Goal: Transaction & Acquisition: Purchase product/service

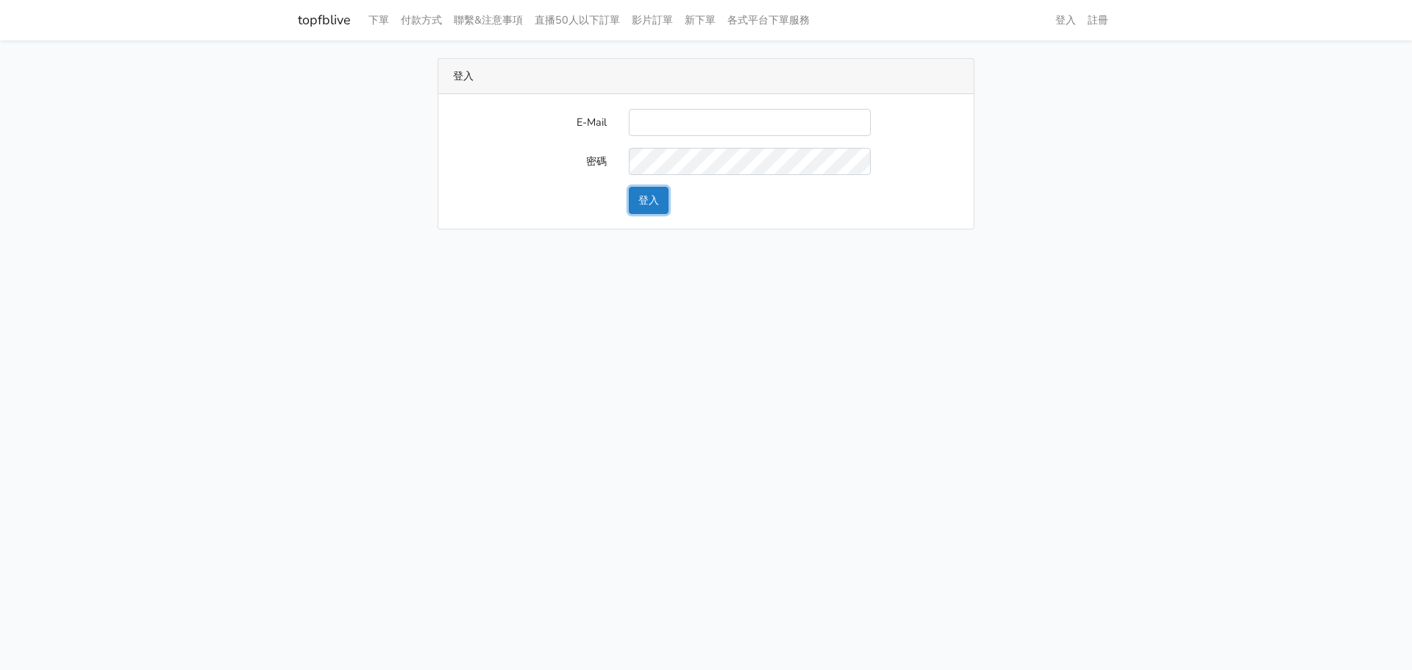
click at [665, 196] on button "登入" at bounding box center [649, 200] width 40 height 27
click at [709, 126] on input "E-Mail" at bounding box center [750, 122] width 242 height 27
type input "a0936791433@gmail.com"
click at [666, 196] on button "登入" at bounding box center [649, 200] width 40 height 27
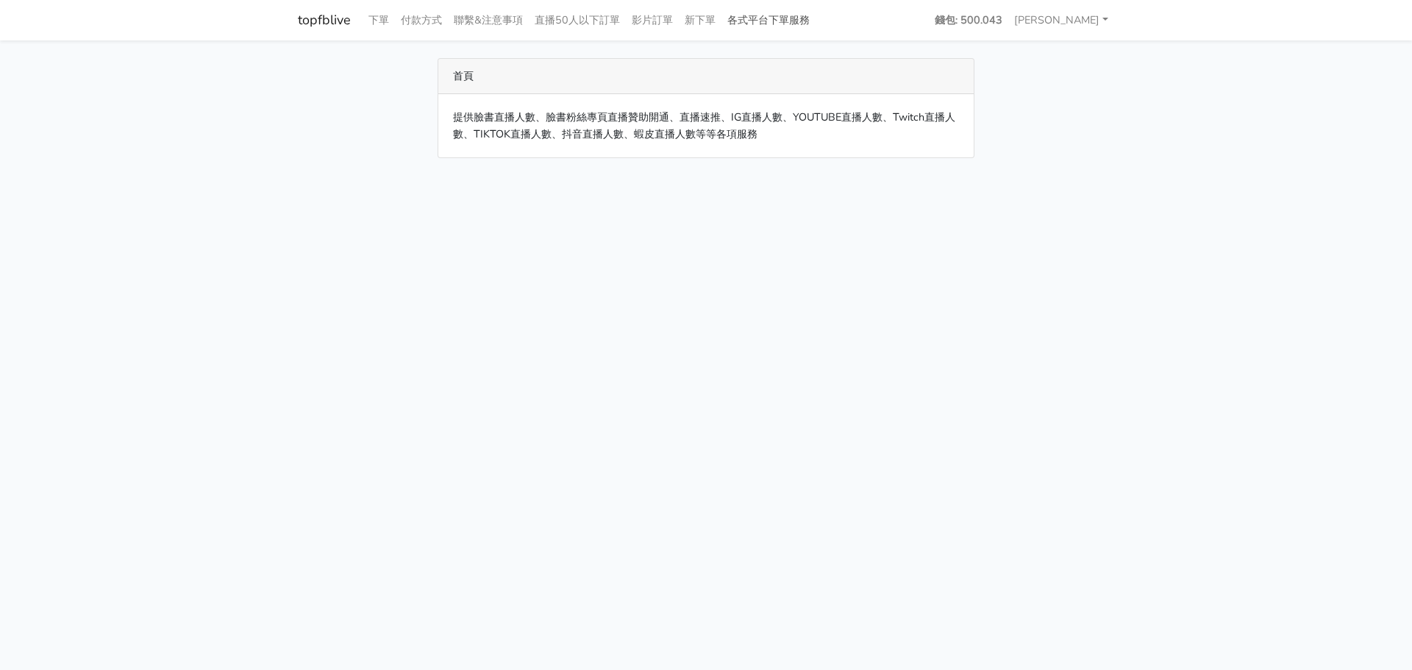
click at [794, 21] on link "各式平台下單服務" at bounding box center [768, 20] width 94 height 29
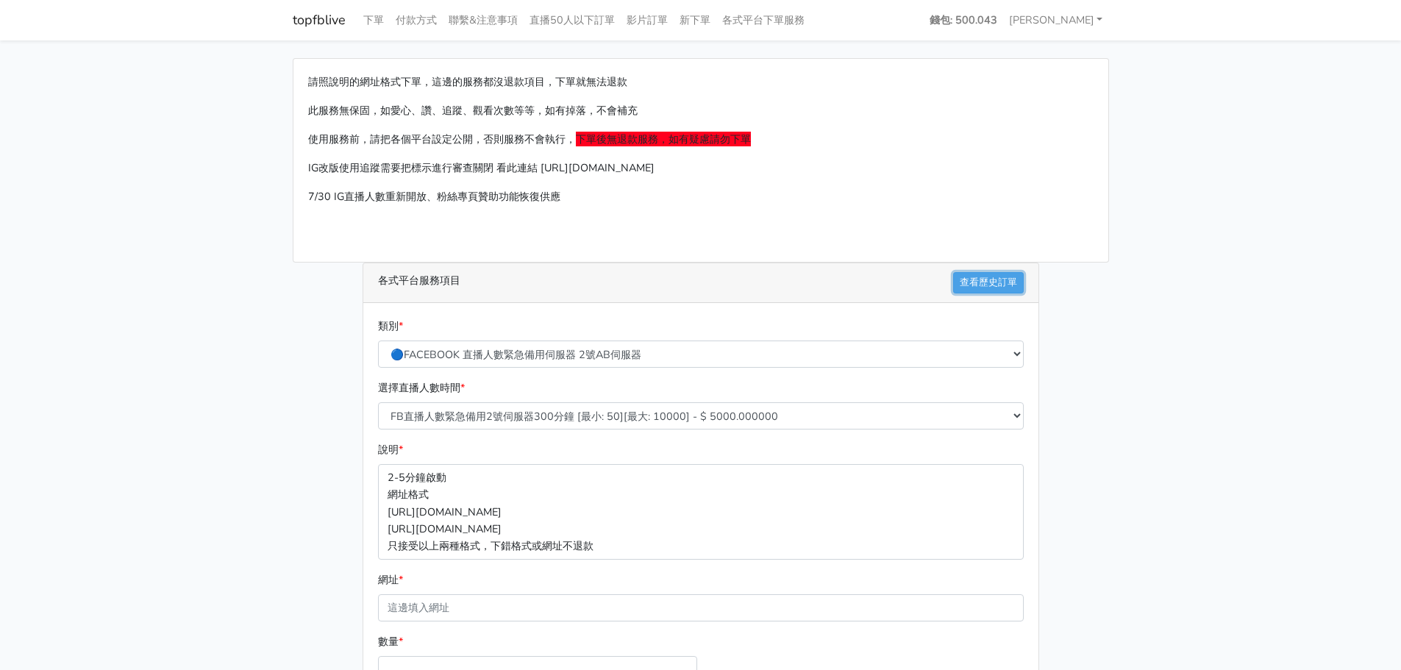
click at [980, 283] on link "查看歷史訂單" at bounding box center [988, 282] width 71 height 21
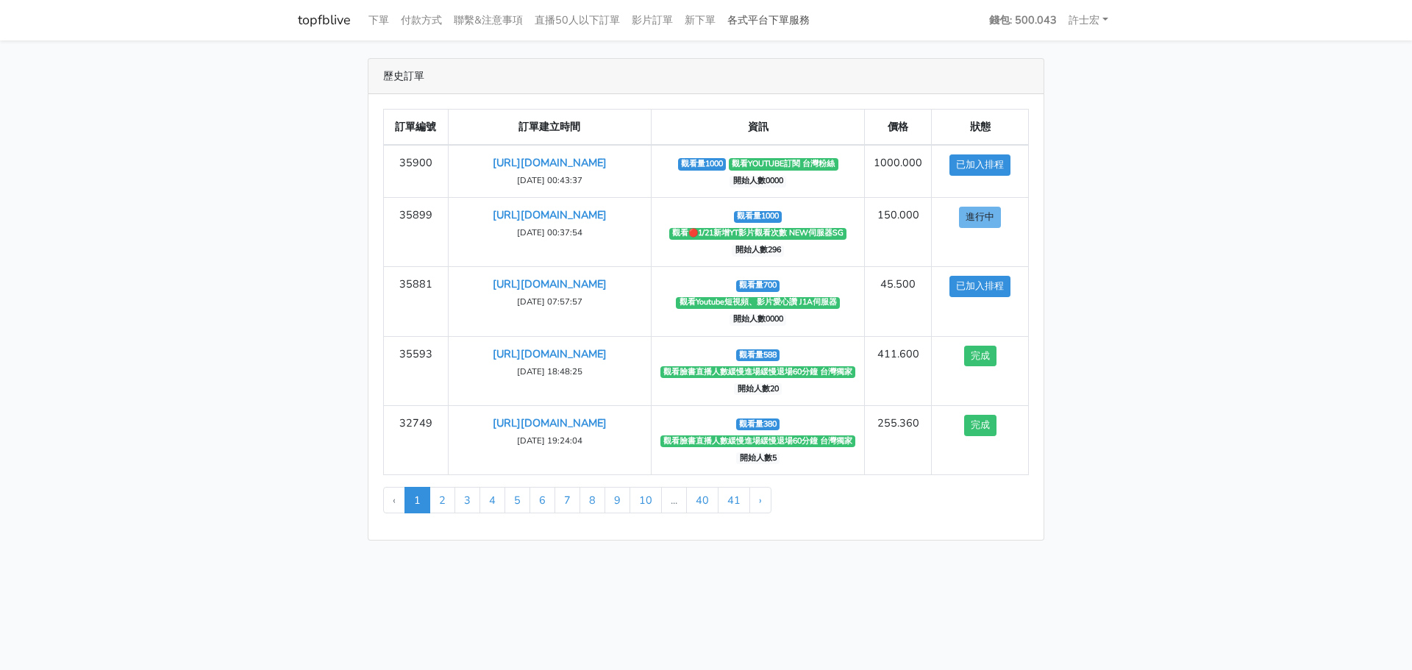
click at [793, 18] on link "各式平台下單服務" at bounding box center [768, 20] width 94 height 29
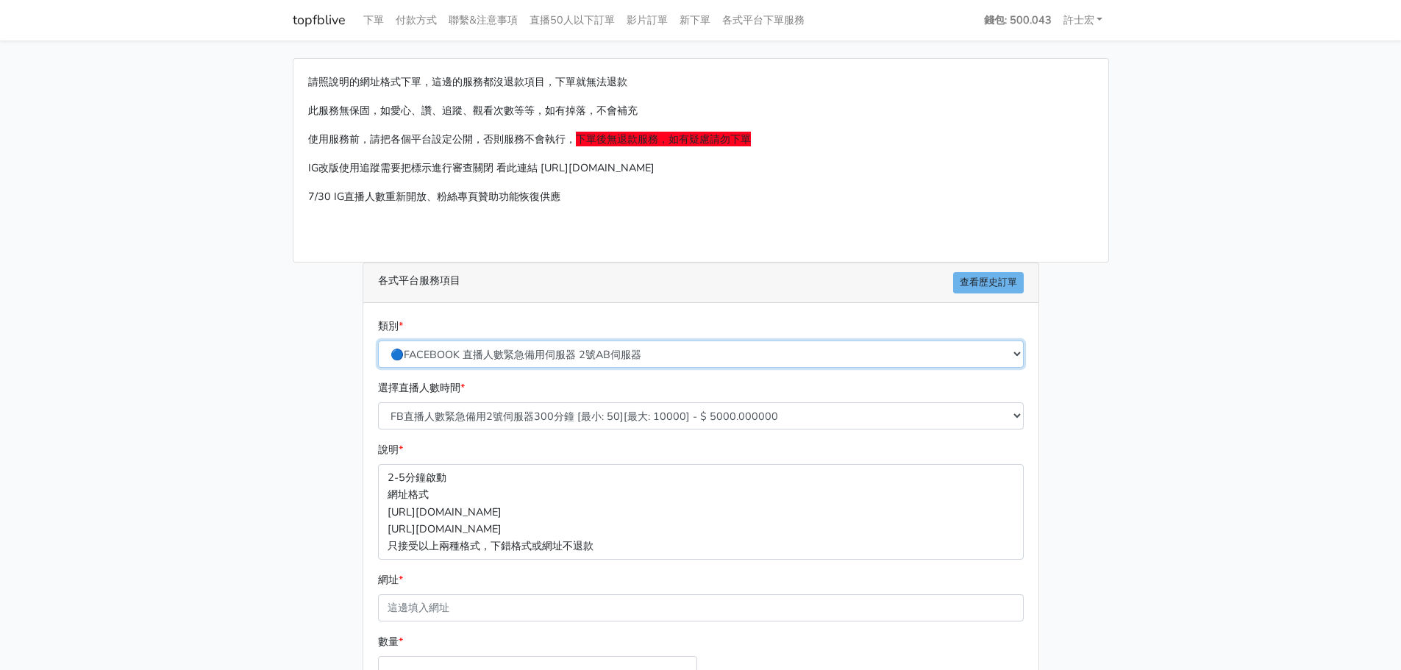
click at [665, 358] on select "🔵FACEBOOK 直播人數緊急備用伺服器 2號AB伺服器 🔵FACEBOOK 網軍專用貼文留言 安全保密 🔵9/30 FACEBOOK 直播人數緩慢進場緩慢…" at bounding box center [701, 354] width 646 height 27
select select "🔴YOUTUBE訂閱、影片觀看次數、影片短視頻愛心"
click at [378, 341] on select "🔵FACEBOOK 直播人數緊急備用伺服器 2號AB伺服器 🔵FACEBOOK 網軍專用貼文留言 安全保密 🔵9/30 FACEBOOK 直播人數緩慢進場緩慢…" at bounding box center [701, 354] width 646 height 27
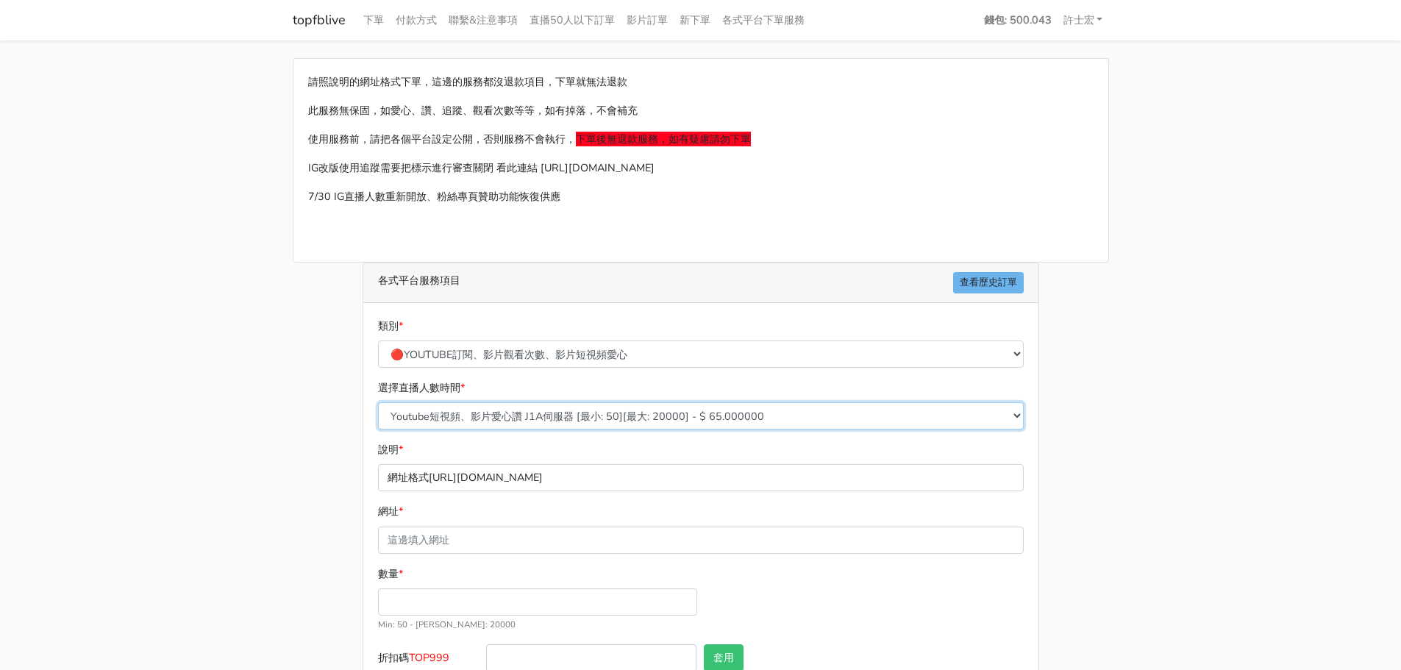
click at [657, 416] on select "Youtube短視頻、影片愛心讚 J1A伺服器 [最小: 50][最大: 20000] - $ 65.000000 Youtube短視頻觀看次數 SG伺服器 …" at bounding box center [701, 415] width 646 height 27
select select "443"
click at [378, 402] on select "Youtube短視頻、影片愛心讚 J1A伺服器 [最小: 50][最大: 20000] - $ 65.000000 Youtube短視頻觀看次數 SG伺服器 …" at bounding box center [701, 415] width 646 height 27
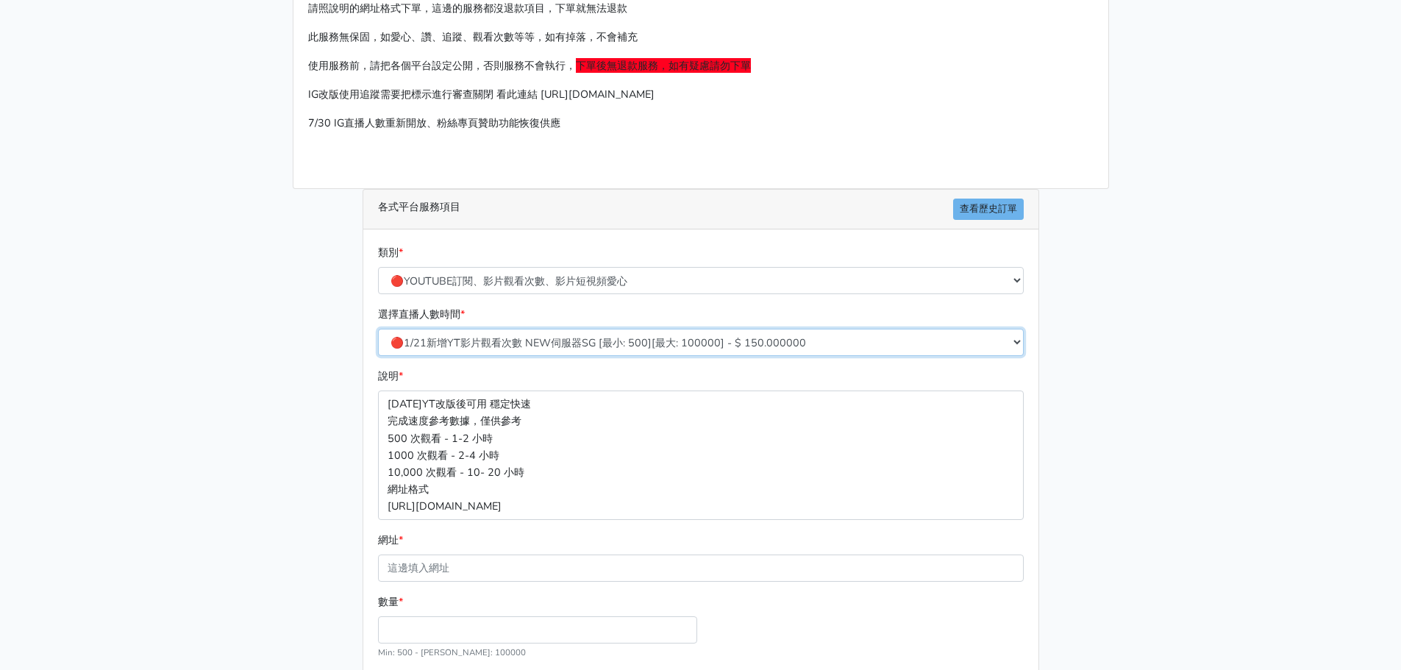
scroll to position [147, 0]
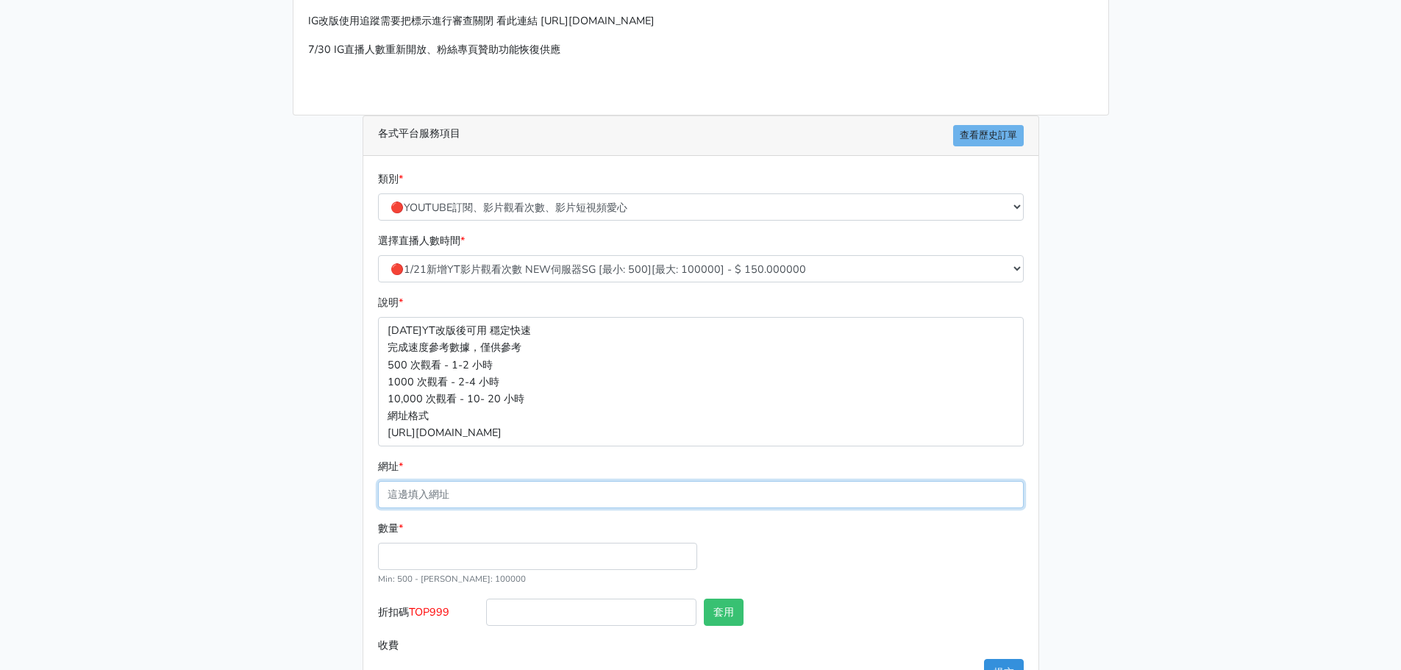
click at [499, 491] on input "網址 *" at bounding box center [701, 494] width 646 height 27
paste input "[URL][DOMAIN_NAME]"
type input "[URL][DOMAIN_NAME]"
click at [477, 555] on input "數量 *" at bounding box center [537, 556] width 319 height 27
type input "1500"
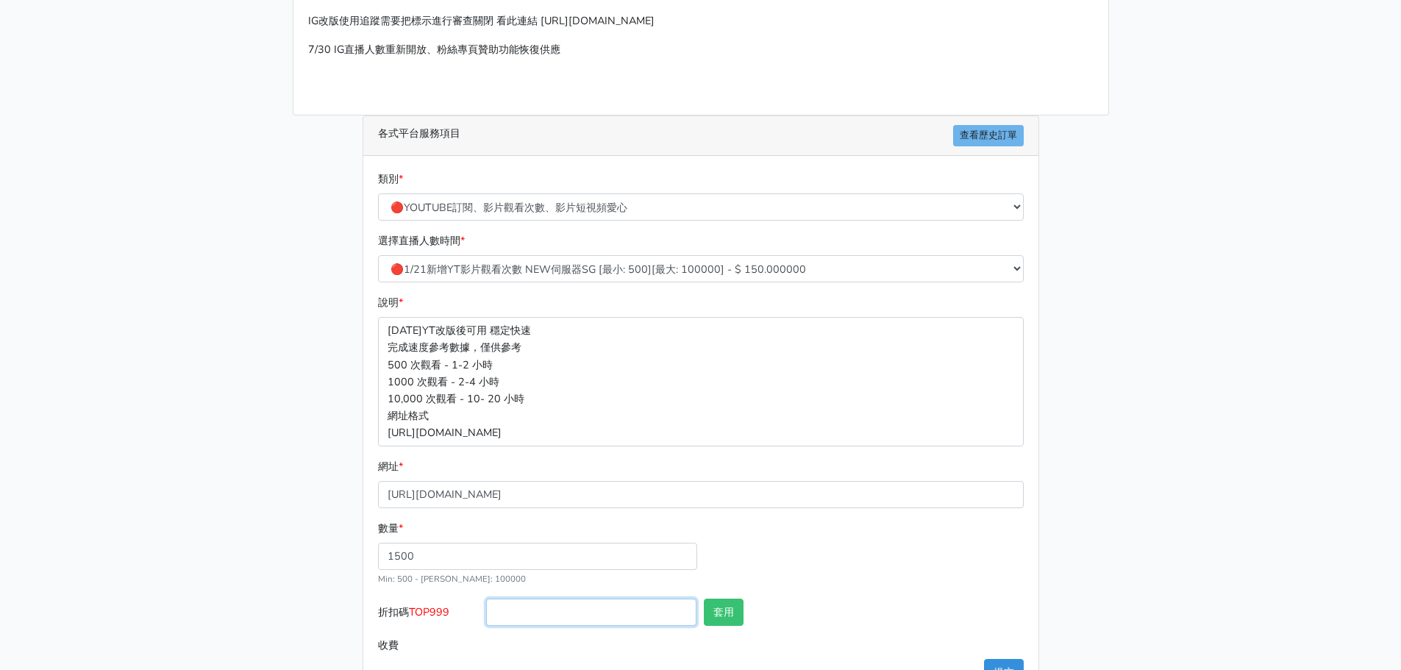
type input "225.000"
click at [545, 614] on input "折扣碼 TOP999" at bounding box center [591, 612] width 210 height 27
drag, startPoint x: 414, startPoint y: 616, endPoint x: 451, endPoint y: 618, distance: 36.9
click at [449, 618] on span "TOP999" at bounding box center [429, 612] width 40 height 15
copy span "TOP999"
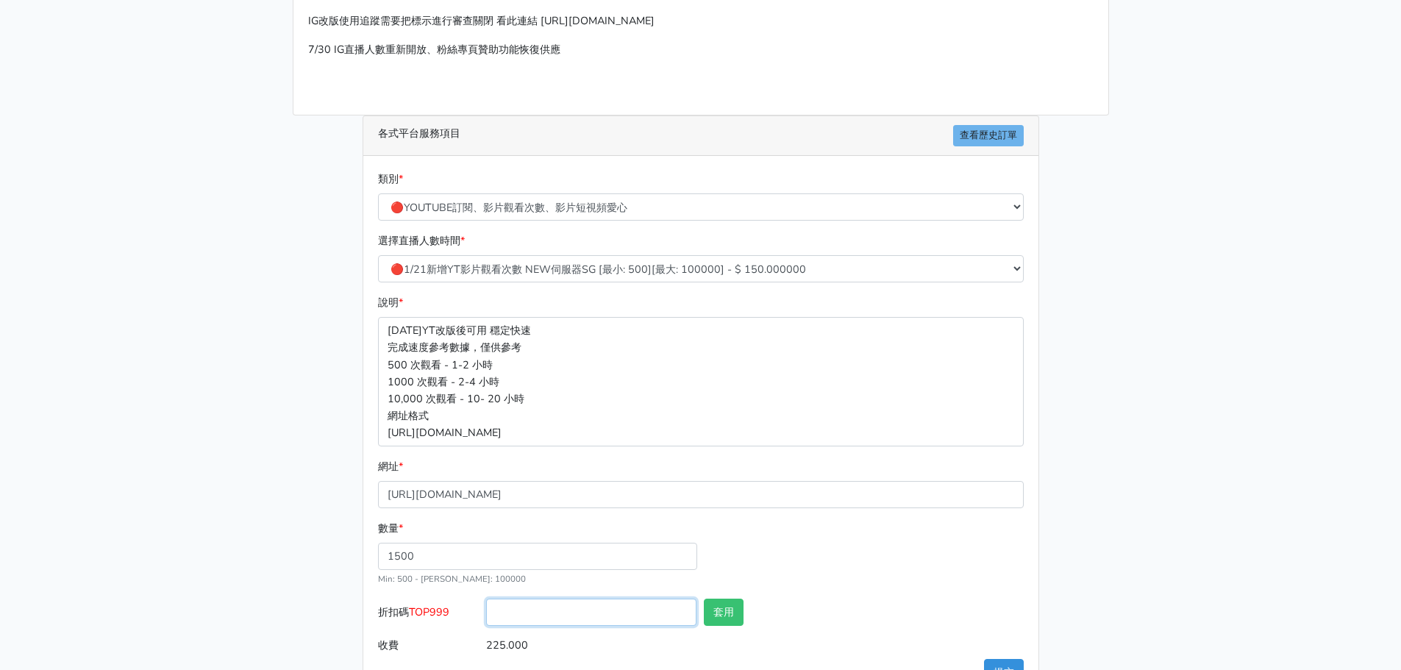
click at [505, 611] on input "折扣碼 TOP999" at bounding box center [591, 612] width 210 height 27
paste input "TOP999"
type input "TOP999"
click at [720, 612] on button "套用" at bounding box center [724, 612] width 40 height 27
type input "套用失敗"
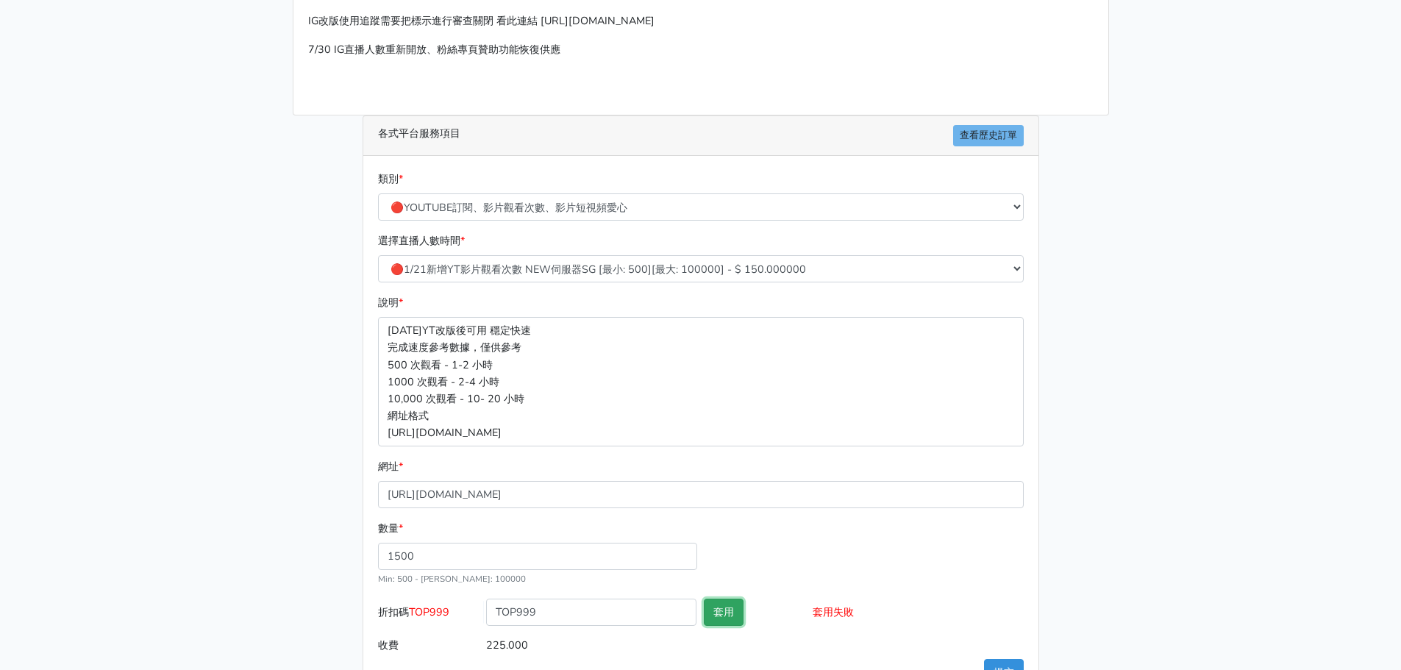
scroll to position [196, 0]
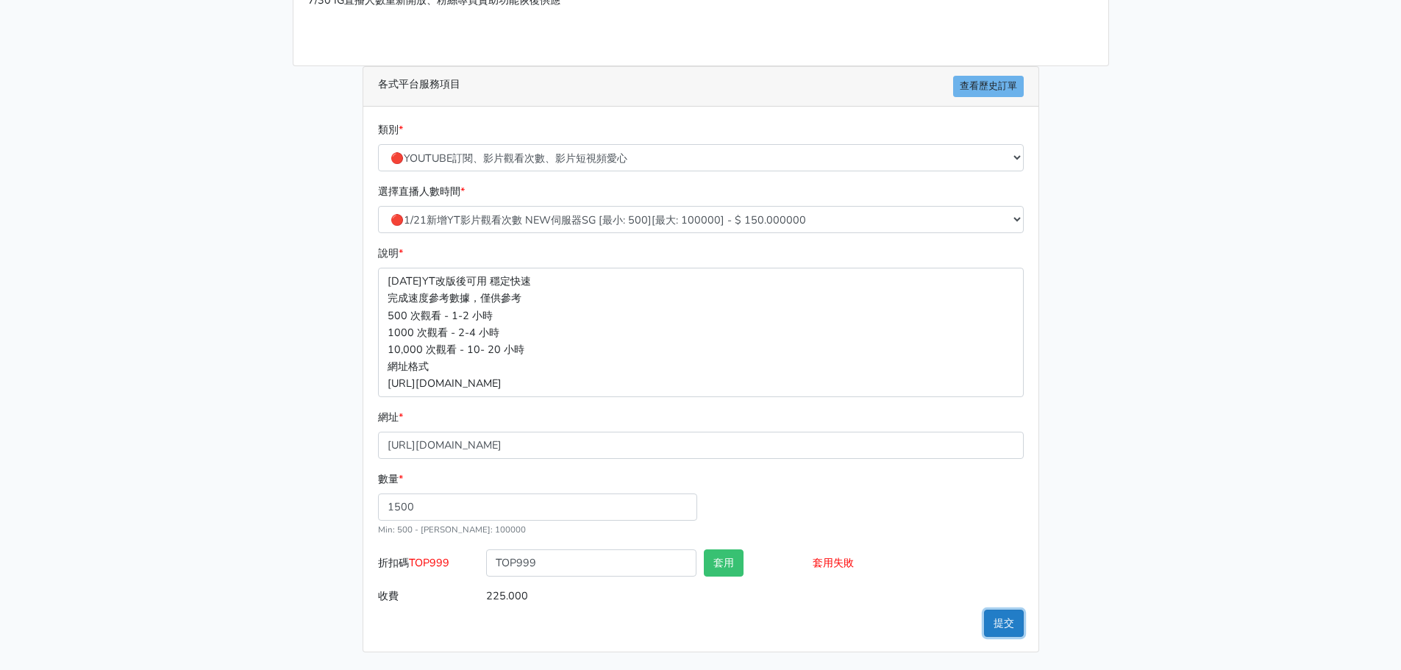
click at [1010, 624] on button "提交" at bounding box center [1004, 623] width 40 height 27
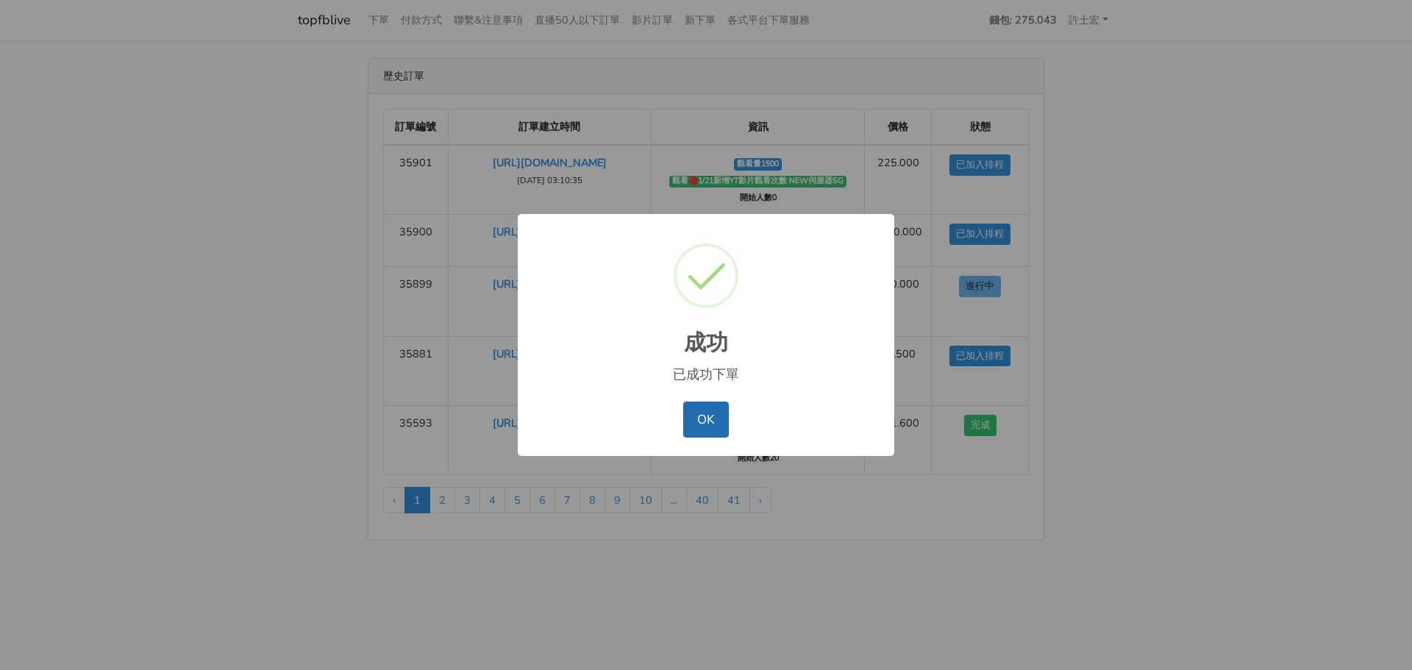
click at [716, 424] on button "OK" at bounding box center [705, 419] width 45 height 35
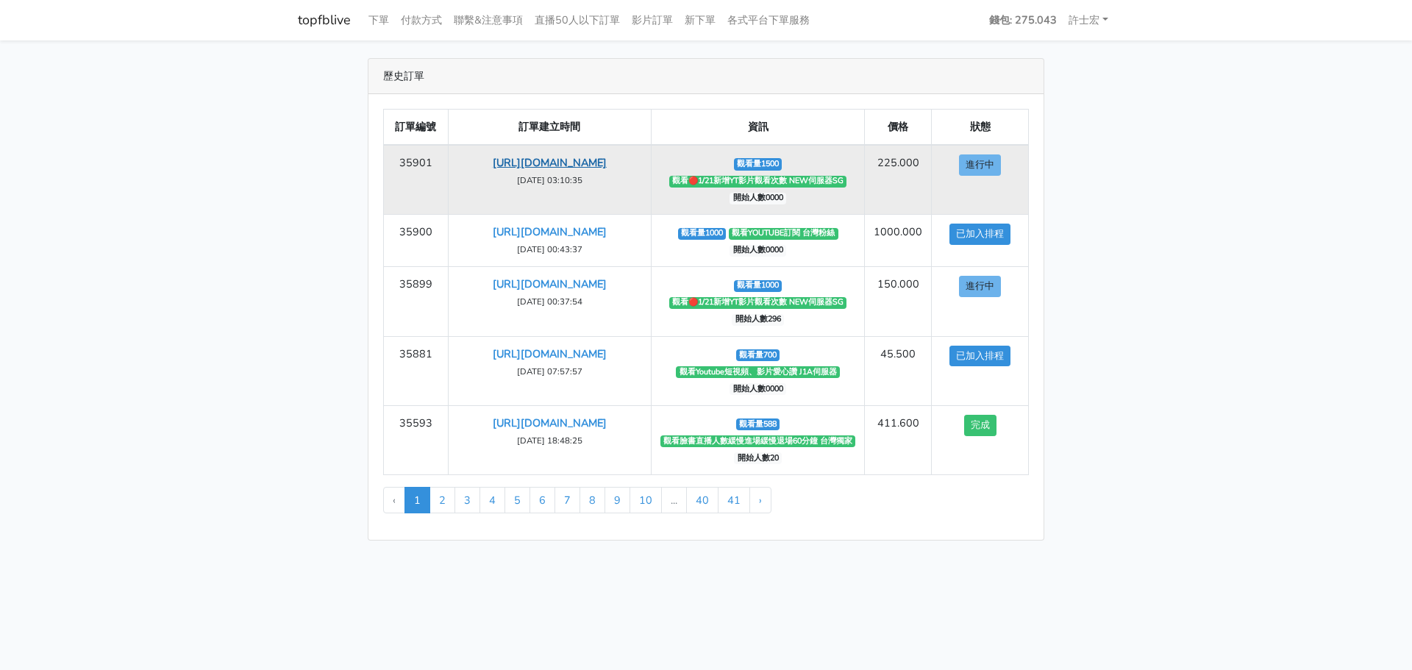
click at [607, 165] on link "[URL][DOMAIN_NAME]" at bounding box center [550, 162] width 114 height 15
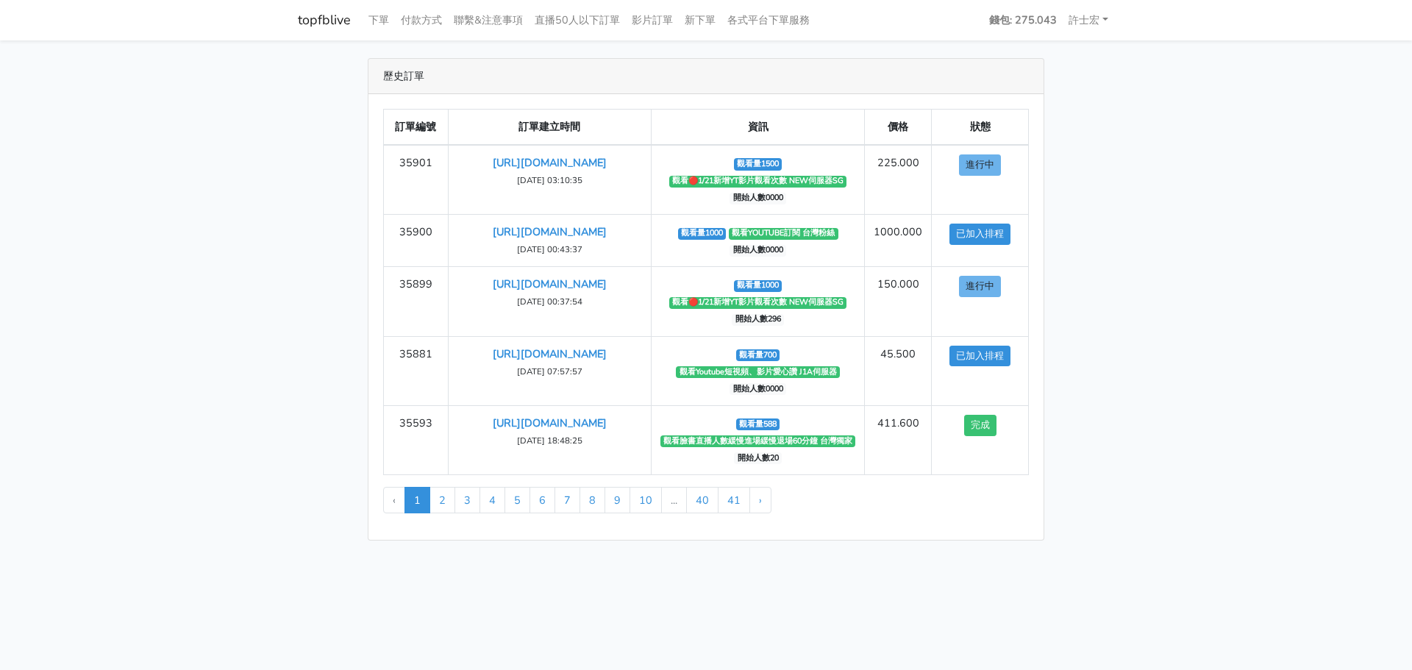
click at [1109, 218] on div "歷史訂單 訂單編號 訂單建立時間 資訊 價格 狀態 35901 https://youtu.be/Hfv-Fp1v5U4 2025-09-08 03:10:3…" at bounding box center [706, 299] width 838 height 482
click at [704, 18] on link "新下單" at bounding box center [700, 20] width 43 height 29
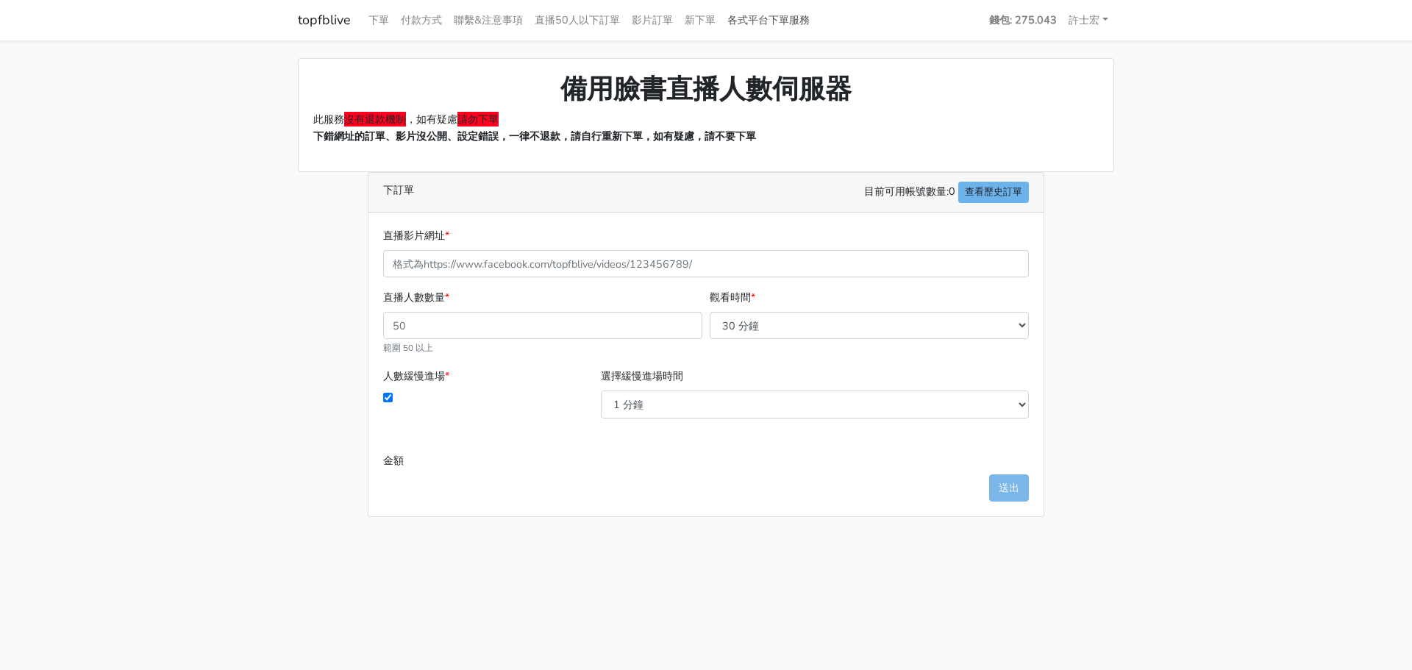
click at [765, 17] on link "各式平台下單服務" at bounding box center [768, 20] width 94 height 29
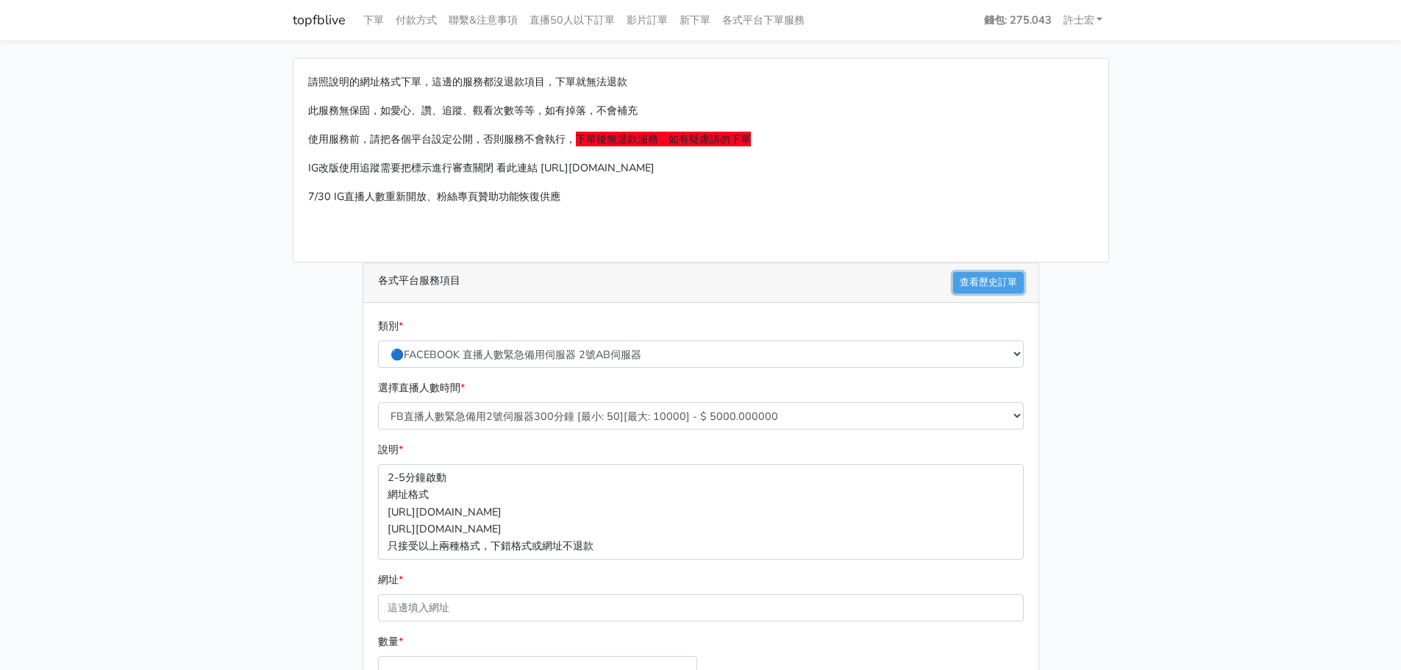
click at [989, 284] on link "查看歷史訂單" at bounding box center [988, 282] width 71 height 21
